Goal: Navigation & Orientation: Find specific page/section

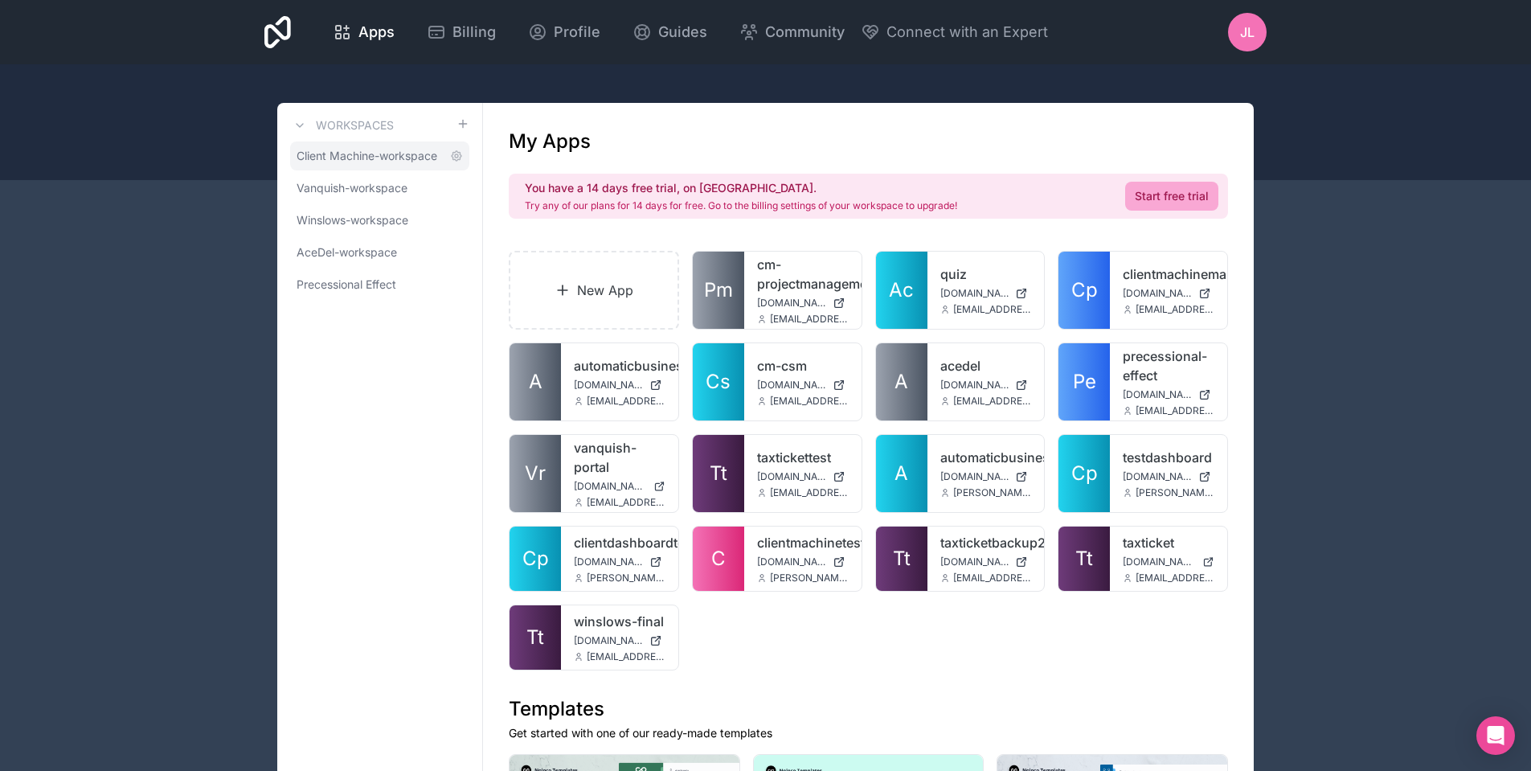
click at [397, 163] on span "Client Machine-workspace" at bounding box center [367, 156] width 141 height 16
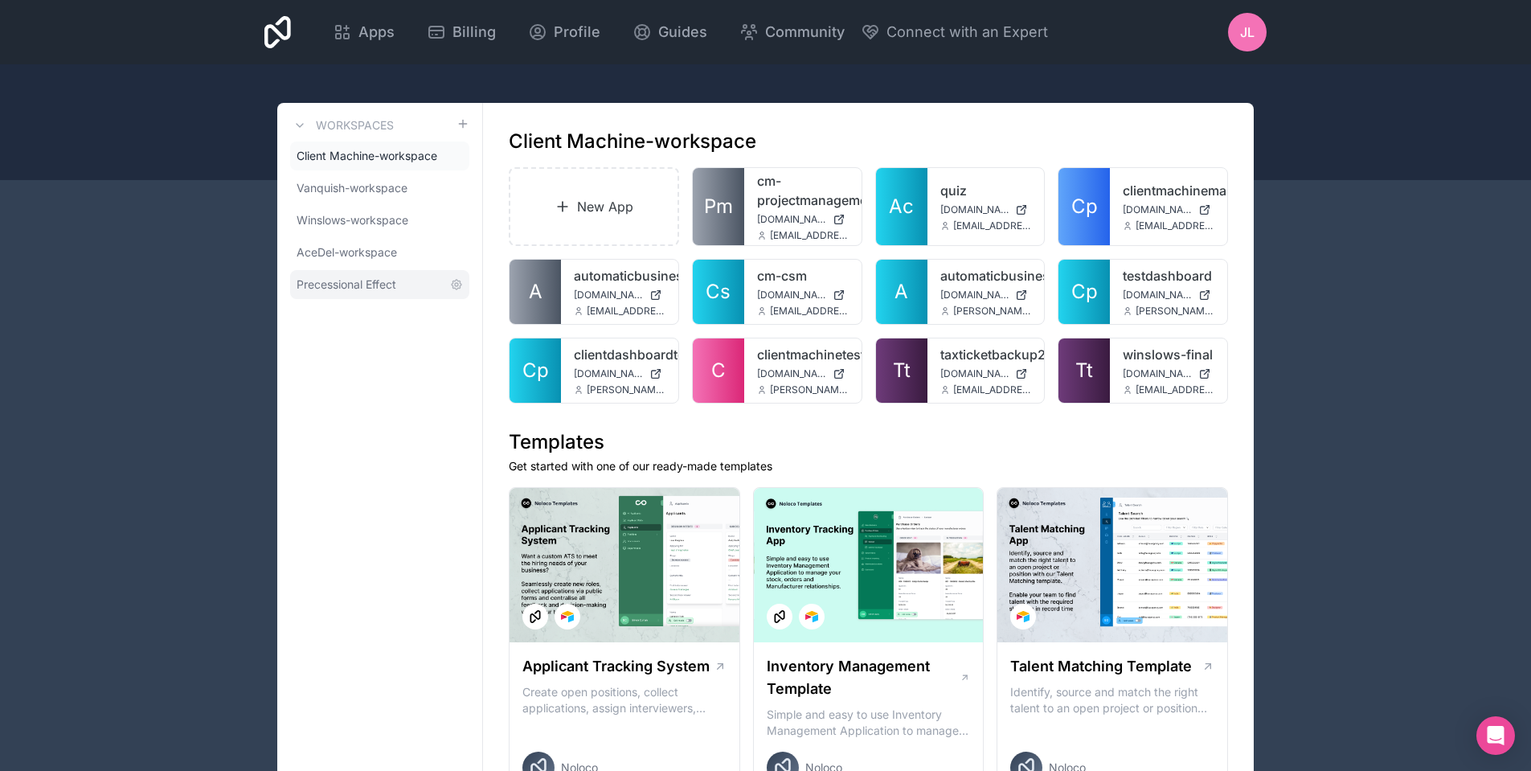
click at [342, 284] on span "Precessional Effect" at bounding box center [347, 284] width 100 height 16
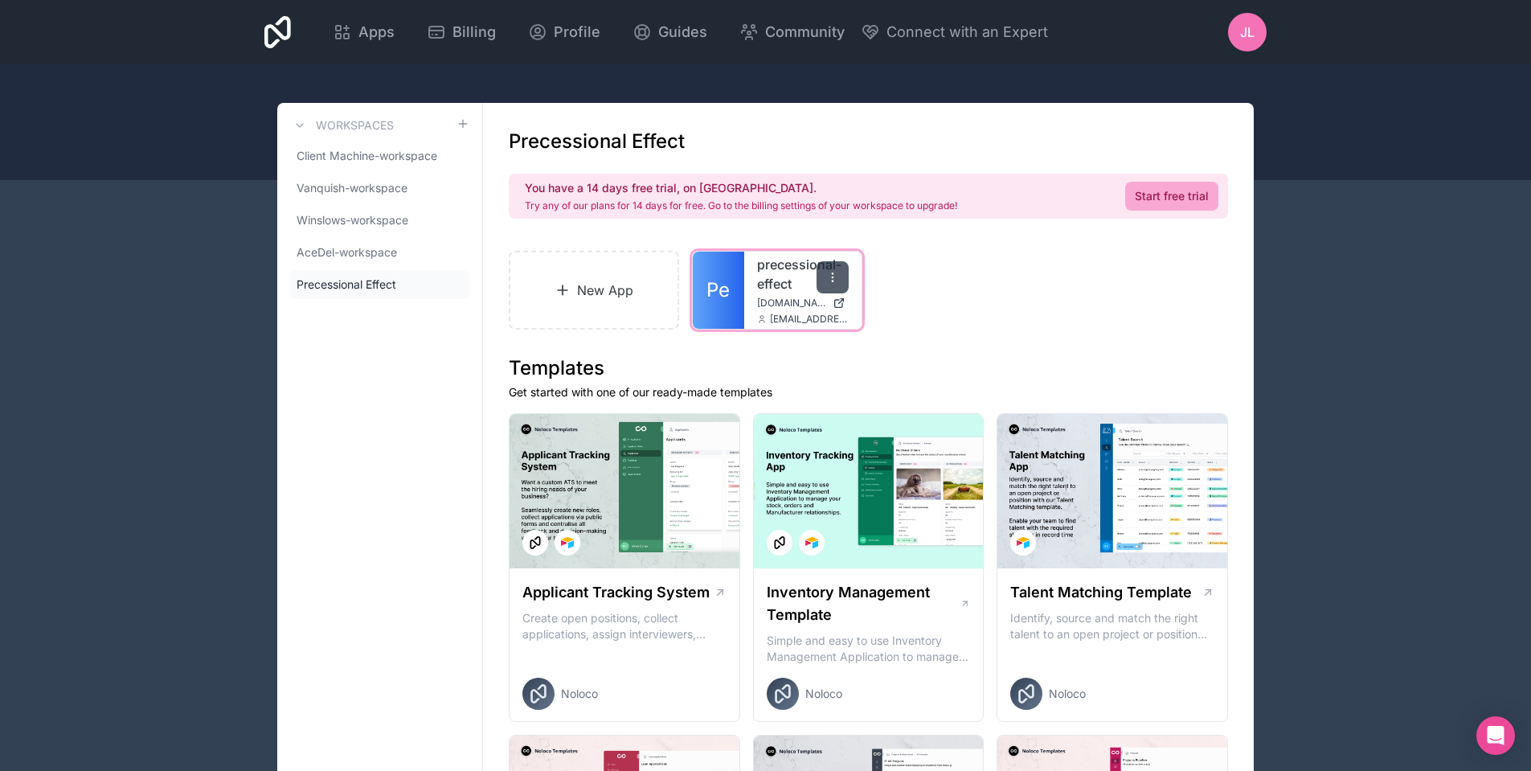
click at [834, 275] on icon at bounding box center [832, 277] width 13 height 13
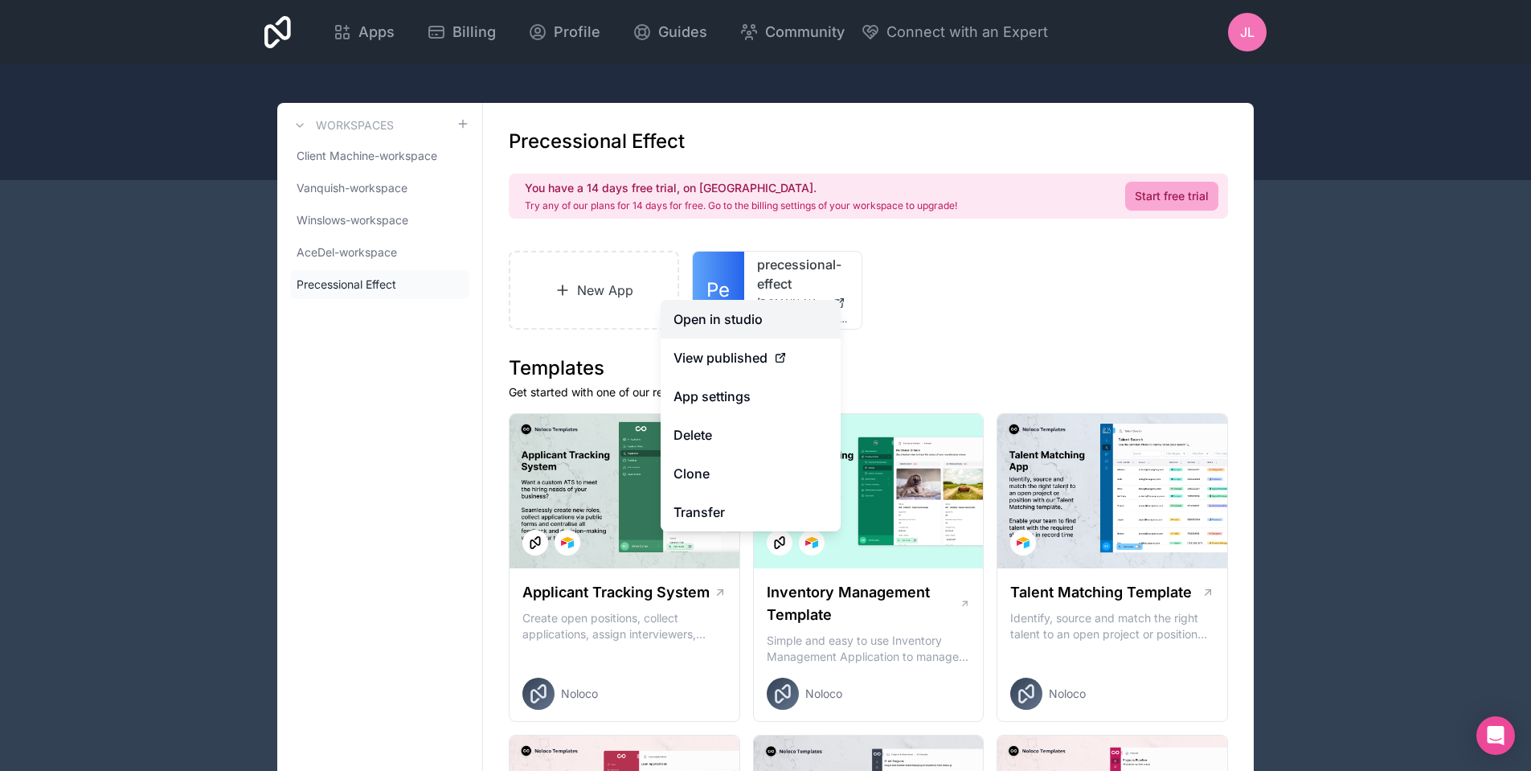
click at [713, 319] on link "Open in studio" at bounding box center [751, 319] width 180 height 39
